Goal: Task Accomplishment & Management: Use online tool/utility

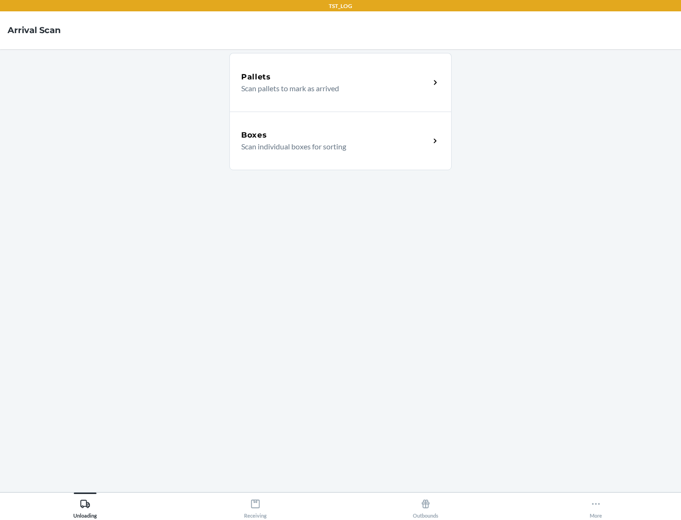
click at [335, 135] on div "Boxes" at bounding box center [335, 135] width 189 height 11
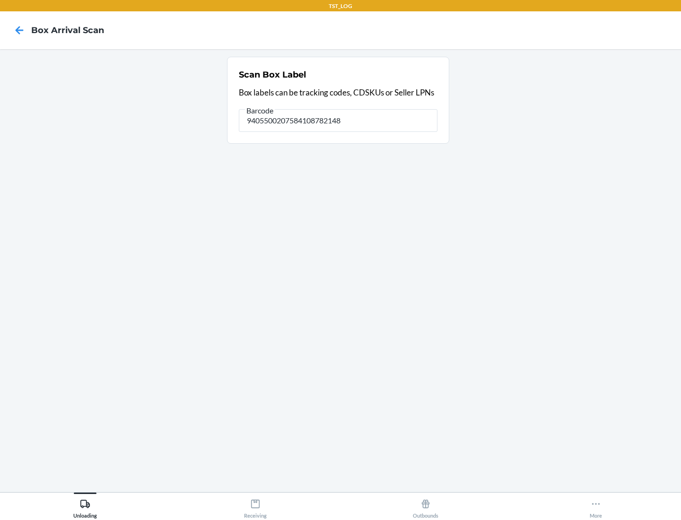
type input "9405500207584108782148"
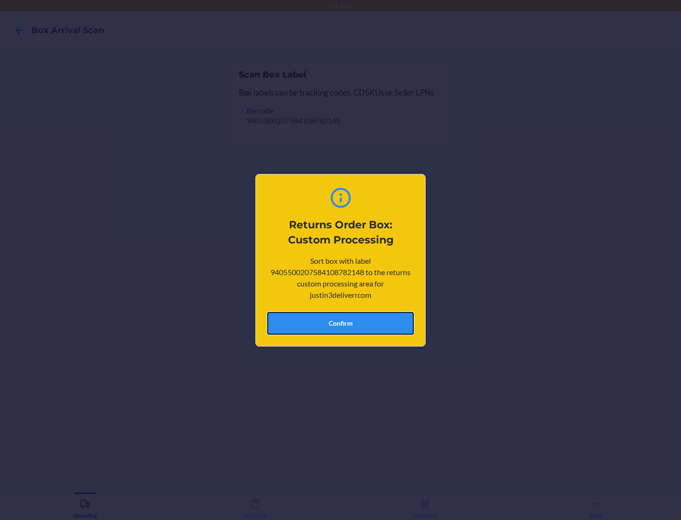
click at [340, 323] on button "Confirm" at bounding box center [340, 323] width 147 height 23
